Goal: Transaction & Acquisition: Purchase product/service

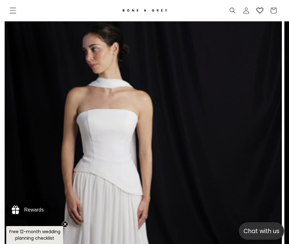
click at [13, 10] on icon "Menu" at bounding box center [13, 10] width 7 height 7
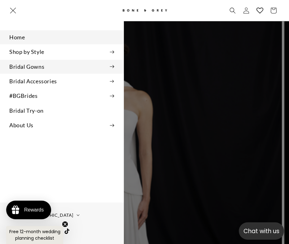
click at [34, 68] on summary "Bridal Gowns" at bounding box center [62, 67] width 124 height 14
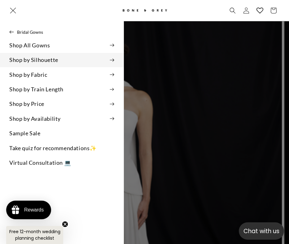
click at [69, 60] on summary "Shop by Silhouette" at bounding box center [62, 60] width 124 height 14
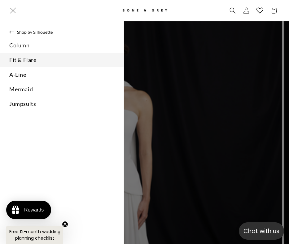
click at [69, 60] on link "Fit & Flare" at bounding box center [62, 60] width 124 height 14
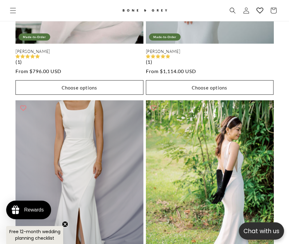
scroll to position [777, 0]
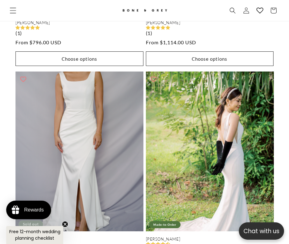
click at [11, 10] on icon "Menu" at bounding box center [13, 10] width 7 height 7
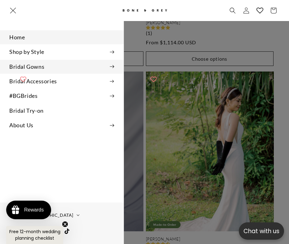
scroll to position [0, 254]
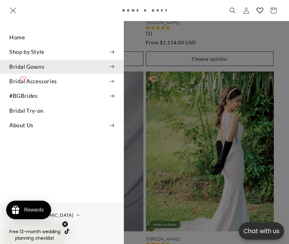
click at [37, 67] on summary "Bridal Gowns" at bounding box center [62, 67] width 124 height 14
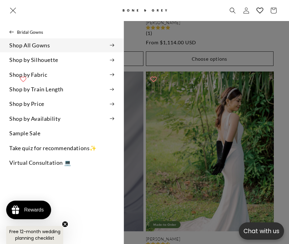
click at [39, 49] on summary "Shop All Gowns" at bounding box center [62, 45] width 124 height 14
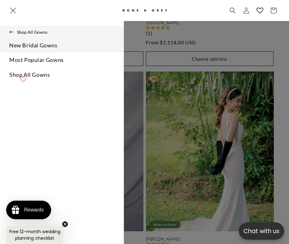
scroll to position [0, 507]
click at [48, 46] on link "New Bridal Gowns" at bounding box center [62, 45] width 124 height 14
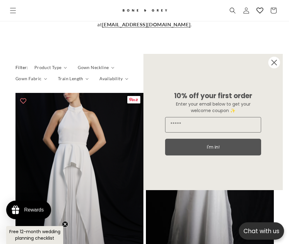
scroll to position [293, 0]
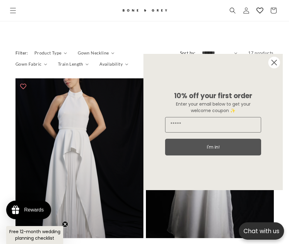
click at [278, 63] on circle "Close dialog" at bounding box center [274, 63] width 12 height 12
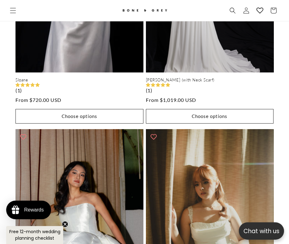
scroll to position [656, 0]
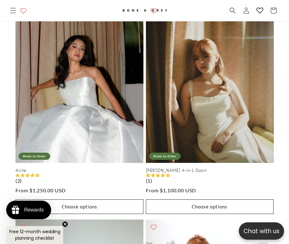
scroll to position [611, 0]
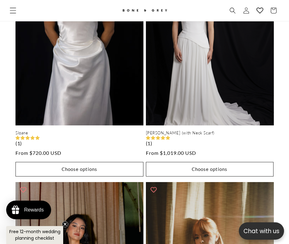
click at [12, 12] on icon "Menu" at bounding box center [13, 10] width 7 height 7
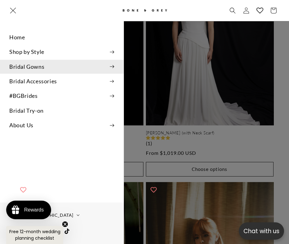
click at [34, 67] on summary "Bridal Gowns" at bounding box center [62, 67] width 124 height 14
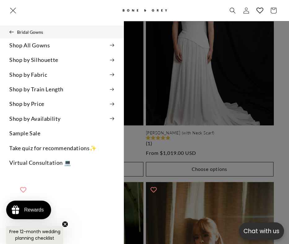
scroll to position [0, 0]
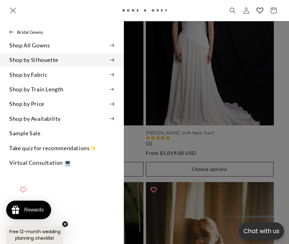
click at [38, 57] on summary "Shop by Silhouette" at bounding box center [62, 60] width 124 height 14
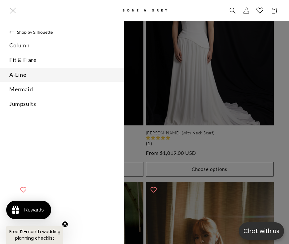
click at [33, 79] on link "A-Line" at bounding box center [62, 75] width 124 height 14
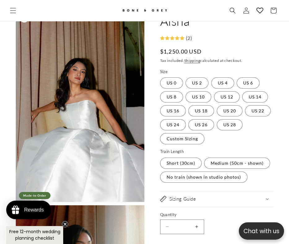
scroll to position [40, 0]
click at [16, 202] on button "Open media 1 in modal" at bounding box center [16, 202] width 0 height 0
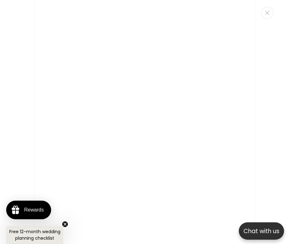
scroll to position [1227, 0]
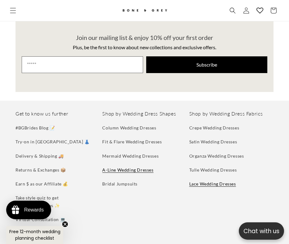
scroll to position [0, 254]
click at [199, 177] on link "Lace Wedding Dresses" at bounding box center [212, 184] width 47 height 14
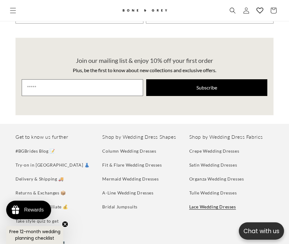
scroll to position [0, 507]
